Goal: Information Seeking & Learning: Find specific fact

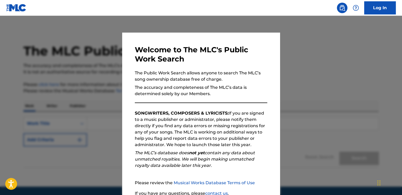
scroll to position [45, 0]
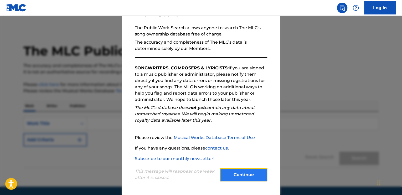
click at [242, 171] on button "Continue" at bounding box center [243, 174] width 47 height 13
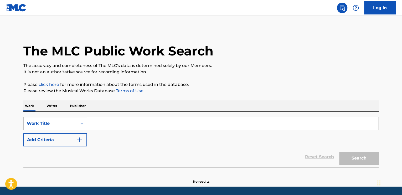
click at [157, 124] on input "Search Form" at bounding box center [232, 123] width 291 height 13
paste input "[PERSON_NAME] X MCK"
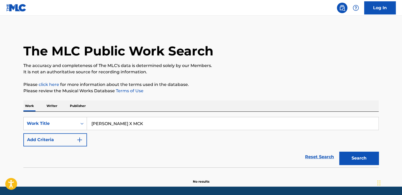
drag, startPoint x: 111, startPoint y: 123, endPoint x: 223, endPoint y: 119, distance: 112.4
click at [216, 119] on input "[PERSON_NAME] X MCK" at bounding box center [232, 123] width 291 height 13
click at [339, 152] on button "Search" at bounding box center [358, 158] width 39 height 13
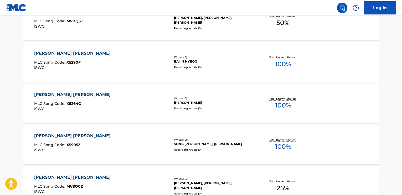
scroll to position [0, 0]
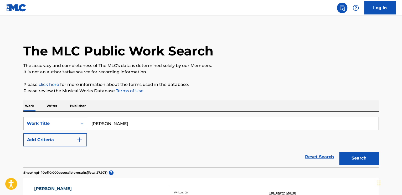
click at [149, 117] on input "[PERSON_NAME]" at bounding box center [232, 123] width 291 height 13
click at [146, 128] on input "[PERSON_NAME]" at bounding box center [232, 123] width 291 height 13
type input "perfect night"
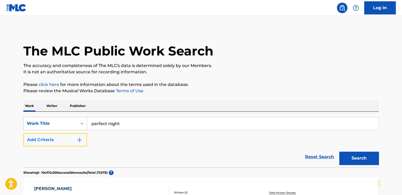
click at [63, 137] on button "Add Criteria" at bounding box center [55, 139] width 64 height 13
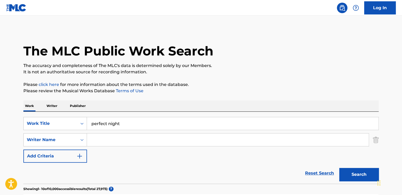
drag, startPoint x: 63, startPoint y: 137, endPoint x: 113, endPoint y: 139, distance: 50.2
click at [113, 139] on input "Search Form" at bounding box center [228, 139] width 282 height 13
type input "ninos"
click at [339, 168] on button "Search" at bounding box center [358, 174] width 39 height 13
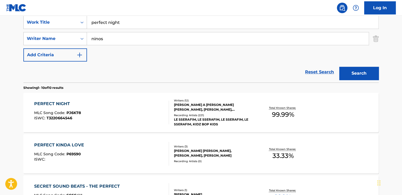
scroll to position [102, 0]
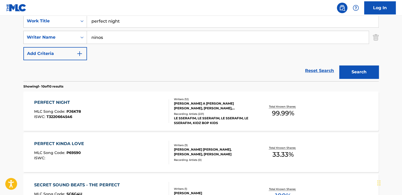
click at [128, 105] on div "PERFECT NIGHT MLC Song Code : PJ6K78 ISWC : T3220664546" at bounding box center [101, 111] width 135 height 24
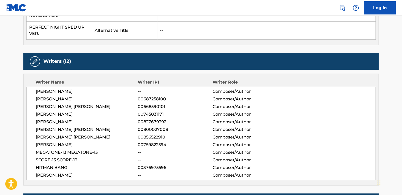
scroll to position [315, 0]
